Goal: Complete application form

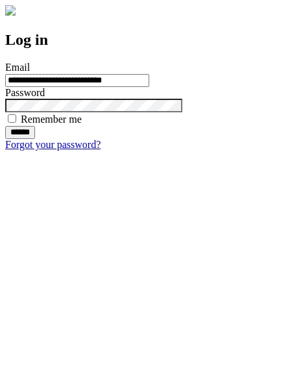
type input "**********"
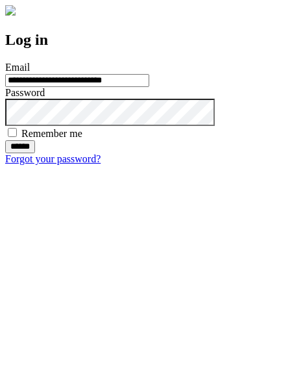
click at [35, 153] on input "******" at bounding box center [20, 146] width 30 height 13
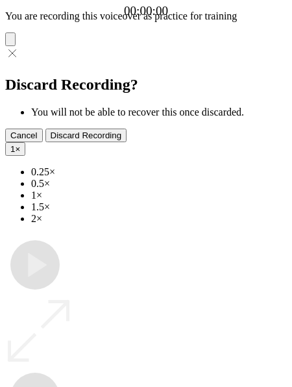
type input "**********"
